Goal: Task Accomplishment & Management: Manage account settings

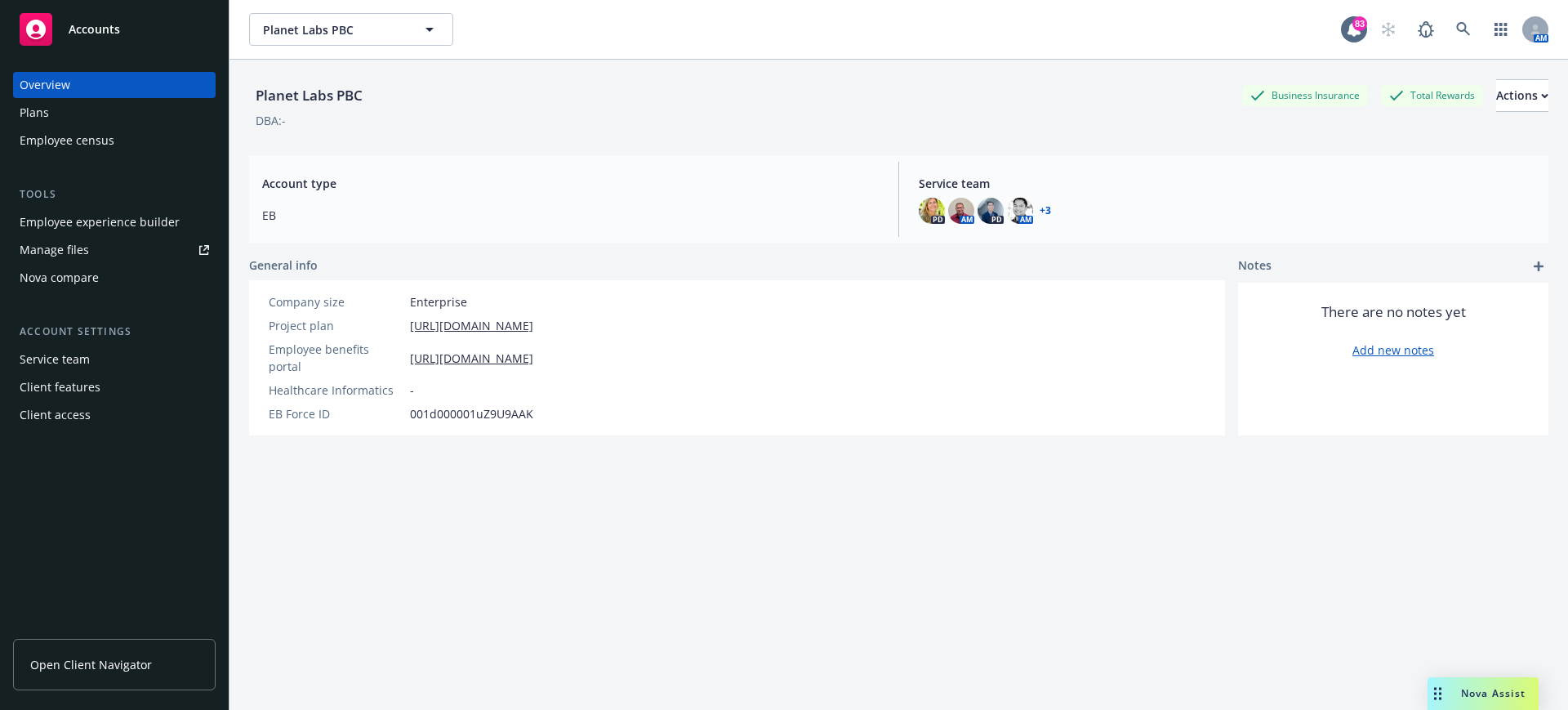
click at [112, 222] on div "Employee experience builder" at bounding box center [100, 221] width 160 height 26
